Goal: Find specific page/section: Find specific page/section

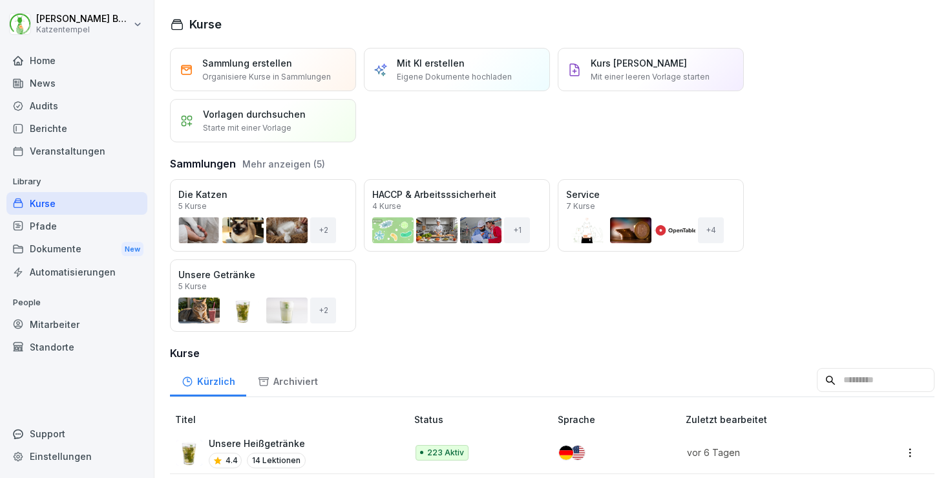
scroll to position [1405, 0]
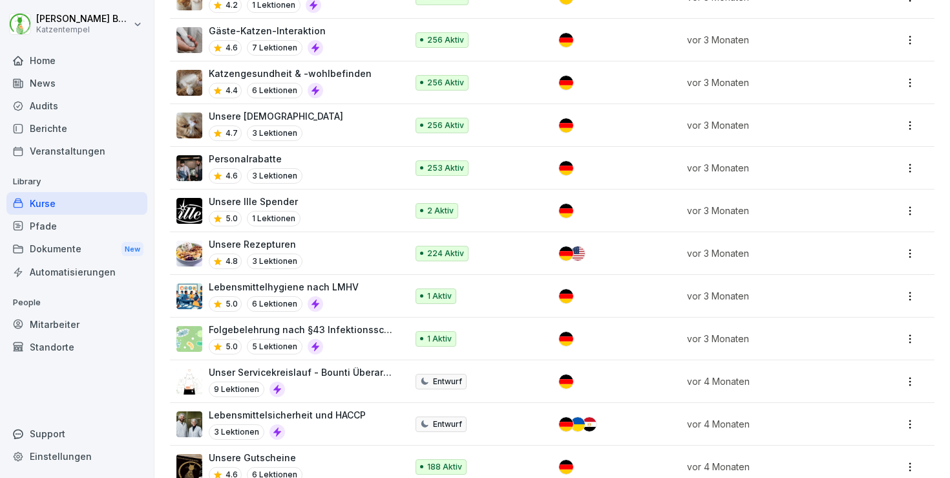
click at [96, 69] on div "Home" at bounding box center [76, 60] width 141 height 23
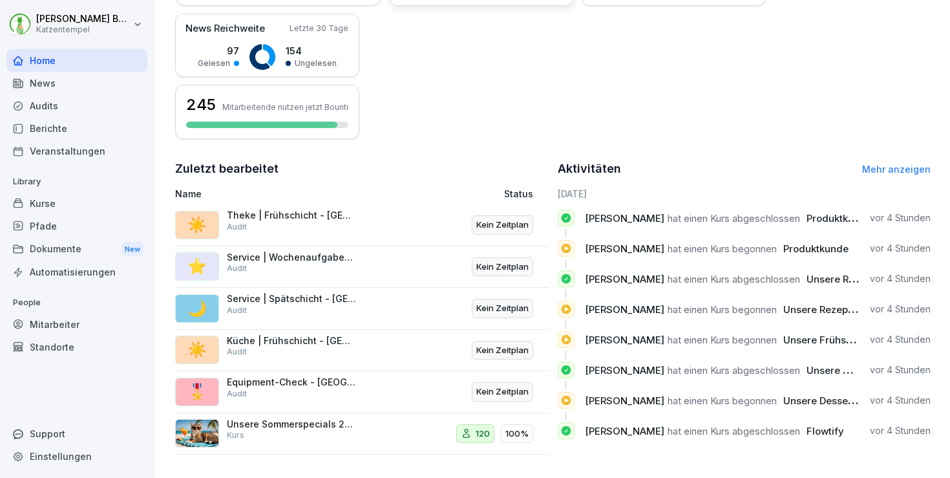
scroll to position [319, 0]
click at [891, 164] on link "Mehr anzeigen" at bounding box center [896, 169] width 69 height 11
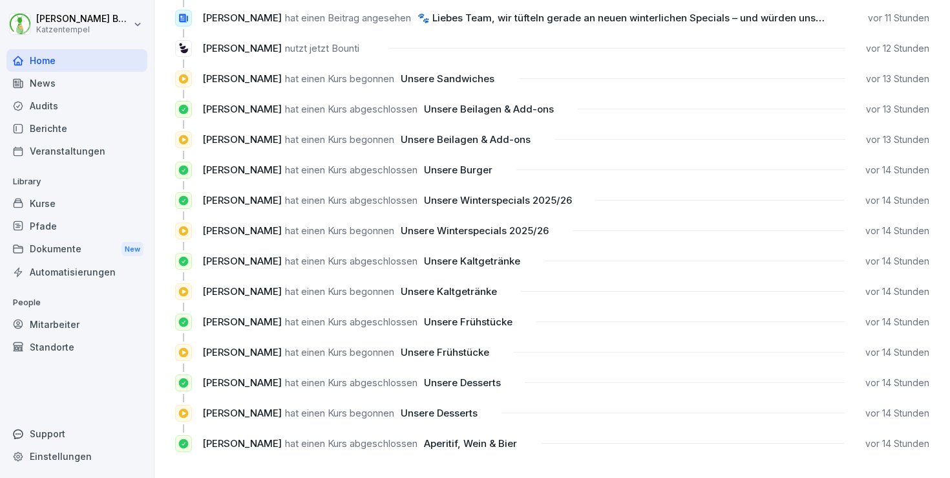
scroll to position [1191, 0]
click at [50, 193] on div "Kurse" at bounding box center [76, 203] width 141 height 23
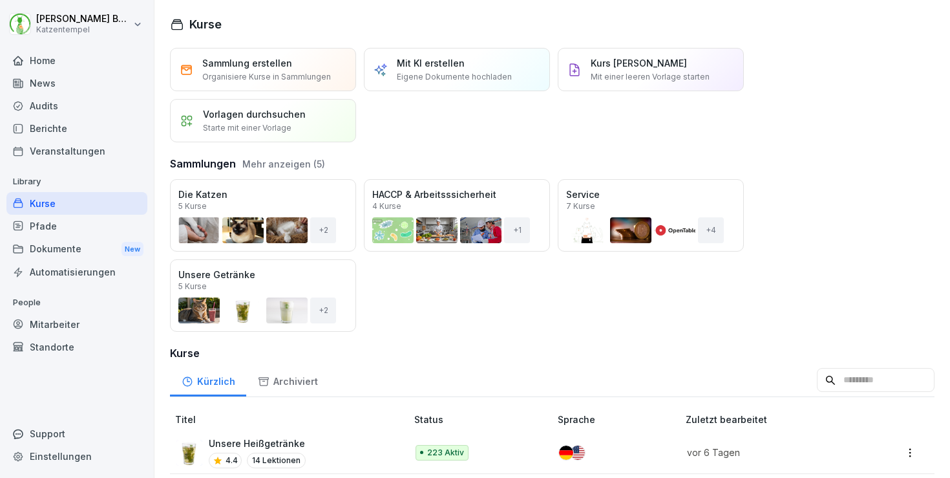
click at [0, 0] on div "Öffnen" at bounding box center [0, 0] width 0 height 0
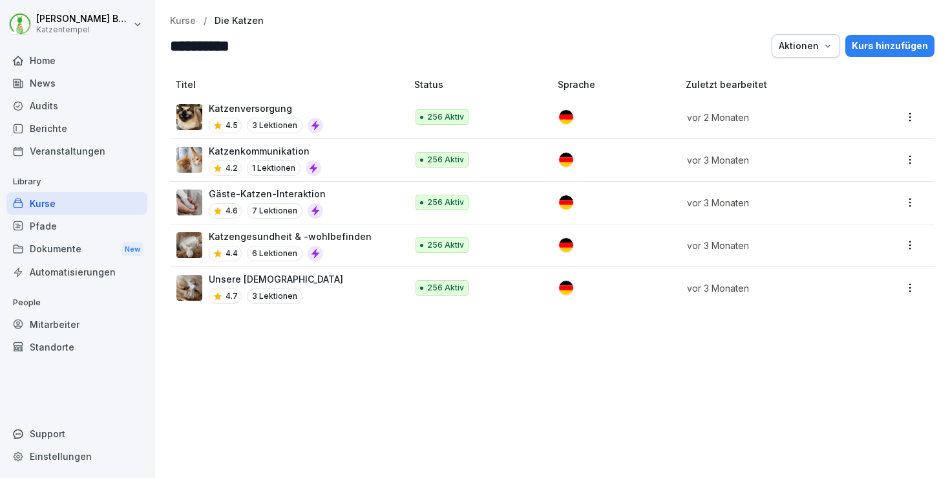
click at [187, 19] on p "Kurse" at bounding box center [183, 21] width 26 height 11
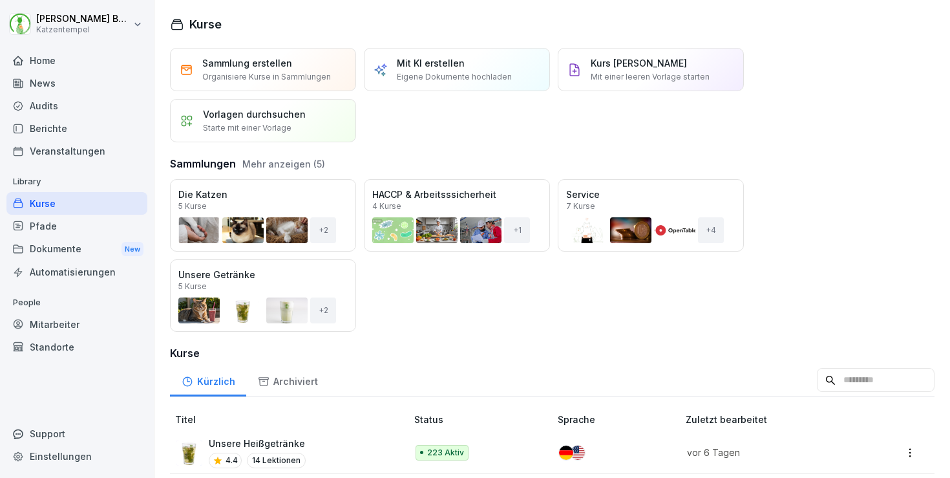
click at [835, 374] on input at bounding box center [876, 380] width 118 height 25
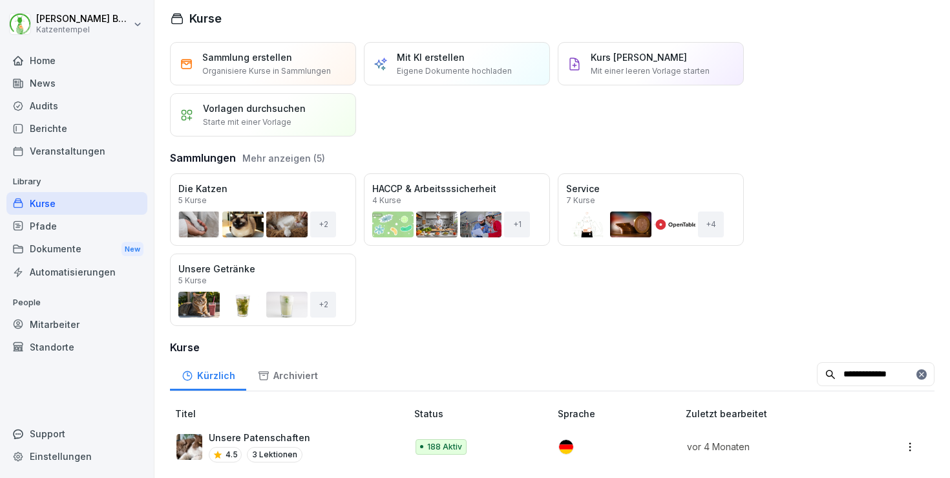
scroll to position [15, 0]
type input "**********"
click at [354, 440] on div "Unsere Patenschaften 4.5 3 Lektionen" at bounding box center [284, 447] width 217 height 32
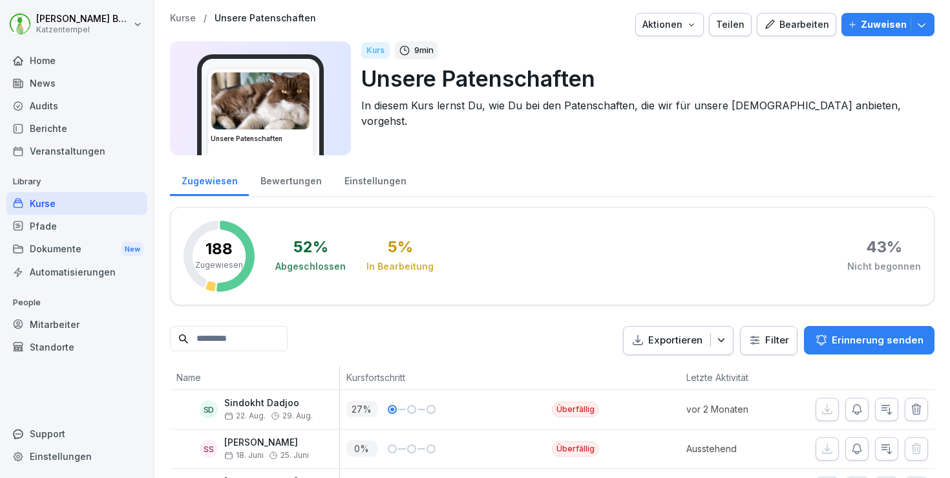
click at [286, 190] on div "Bewertungen" at bounding box center [291, 179] width 84 height 33
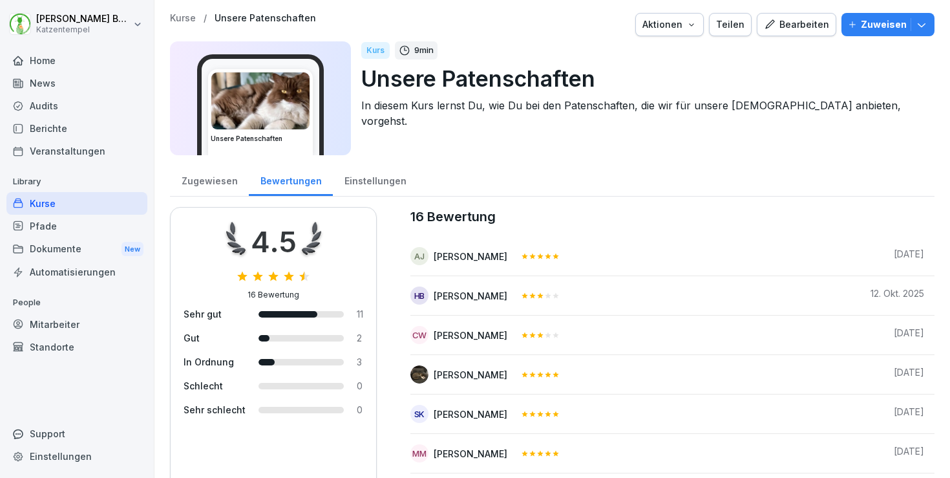
click at [187, 20] on p "Kurse" at bounding box center [183, 18] width 26 height 11
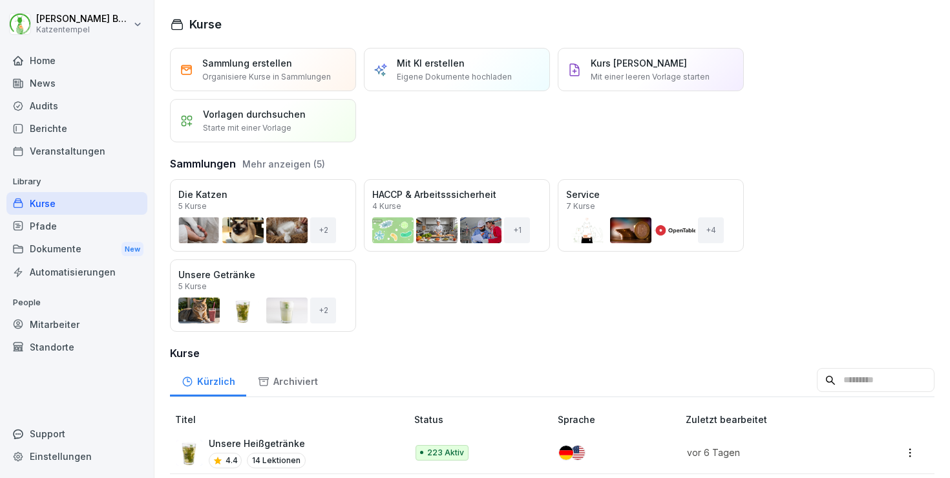
click at [69, 69] on div "Home" at bounding box center [76, 60] width 141 height 23
